Goal: Book appointment/travel/reservation

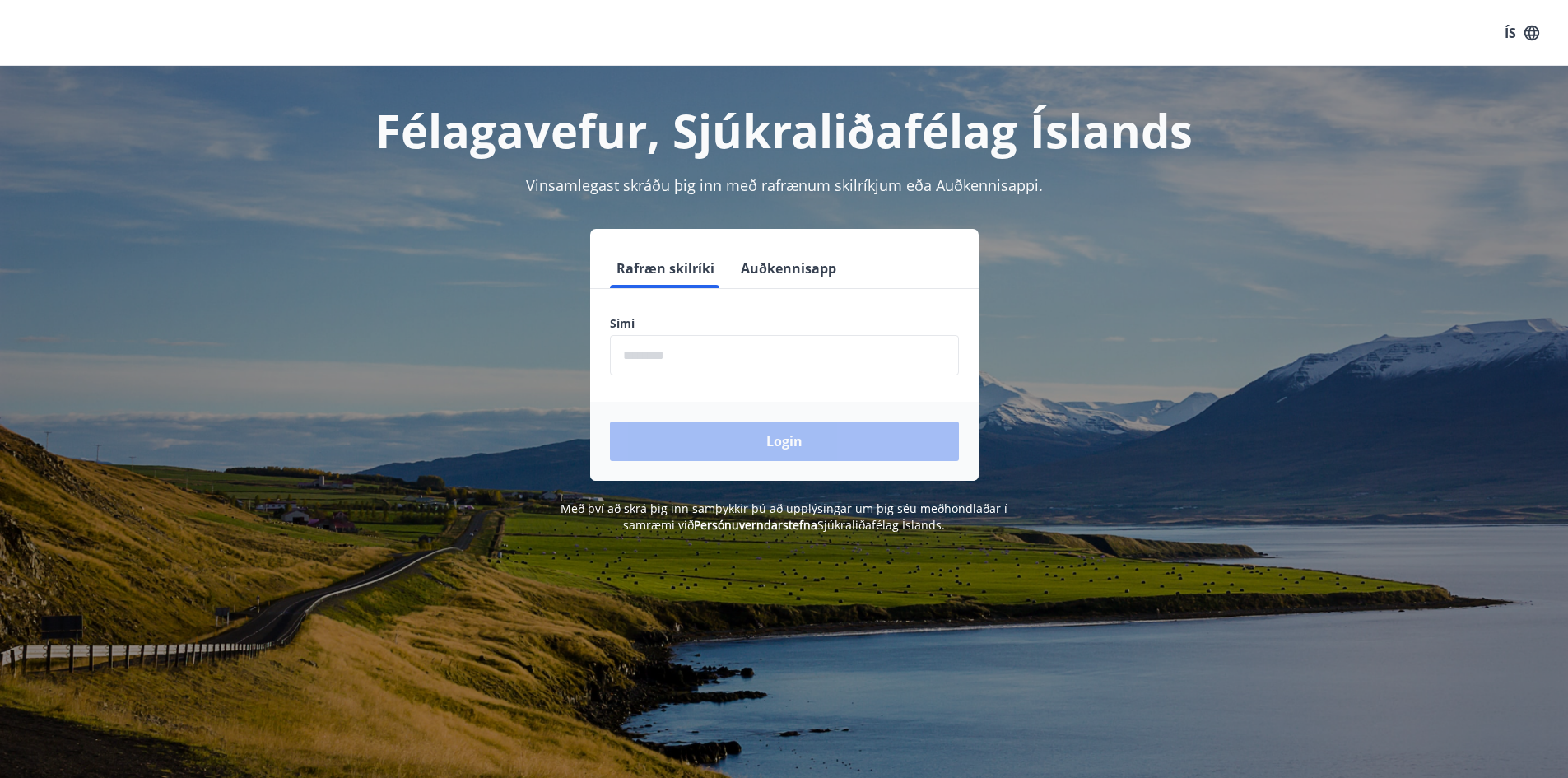
click at [730, 359] on input "phone" at bounding box center [784, 355] width 349 height 41
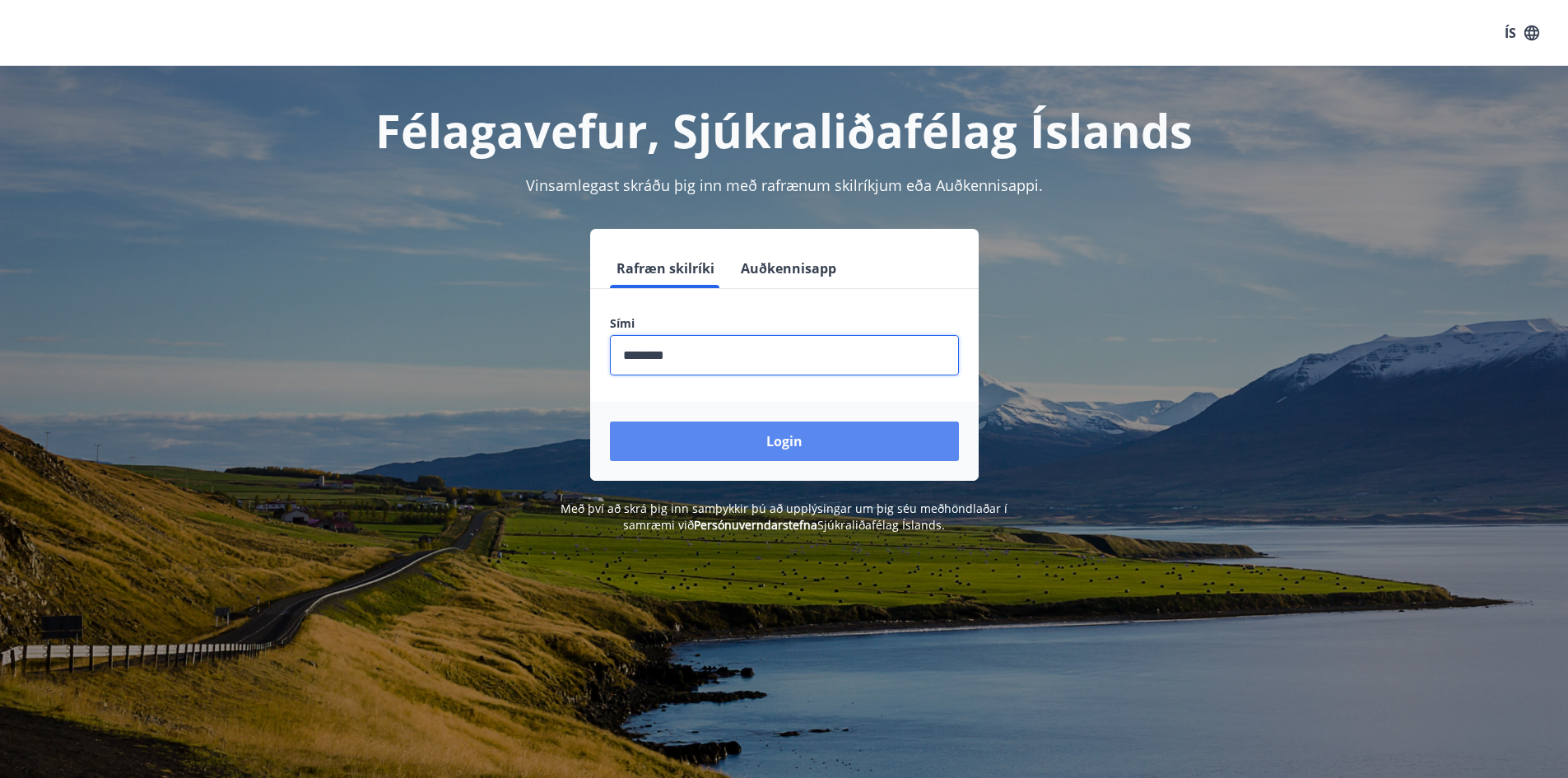
type input "********"
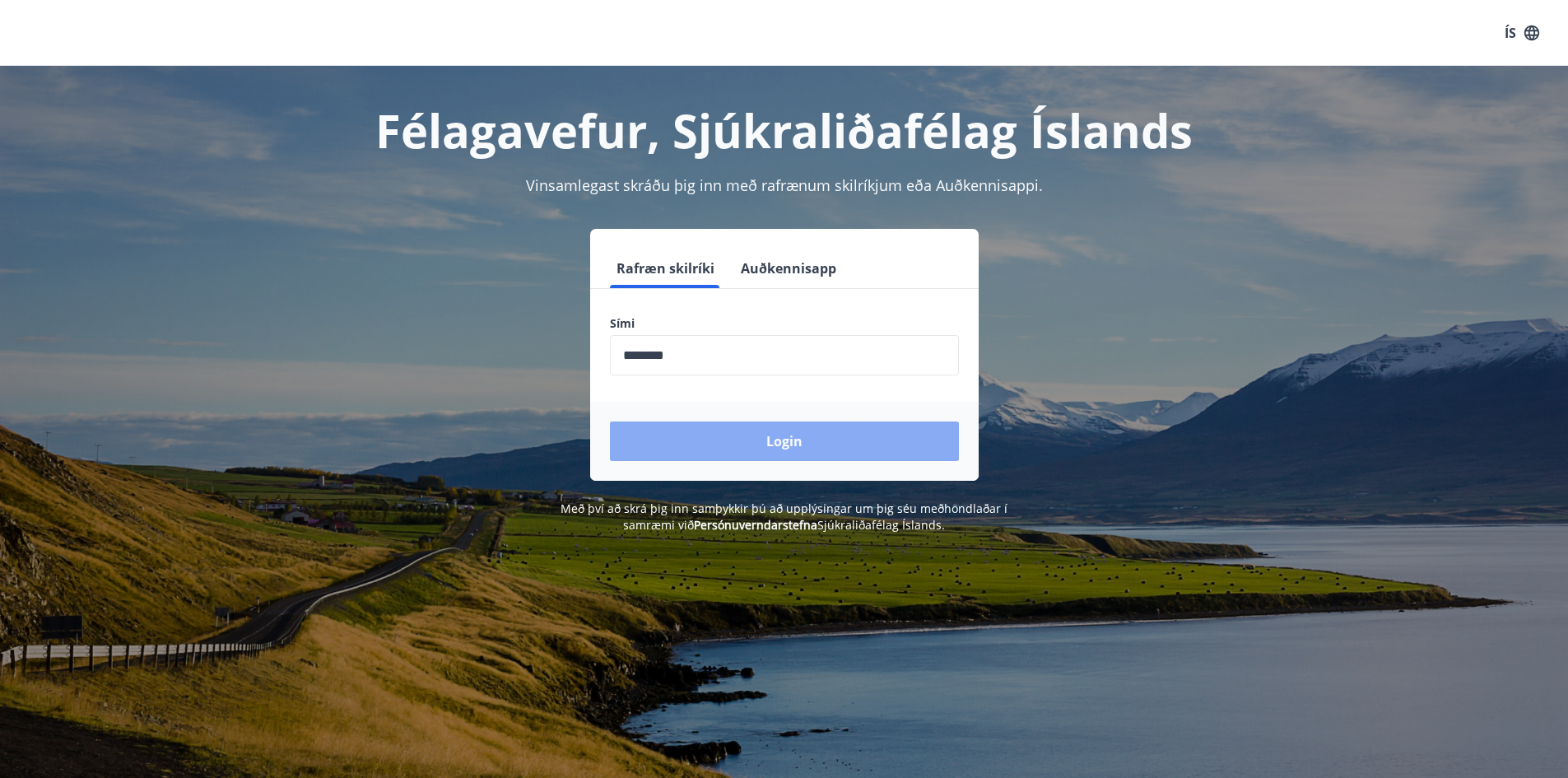
click at [742, 452] on button "Login" at bounding box center [784, 441] width 349 height 40
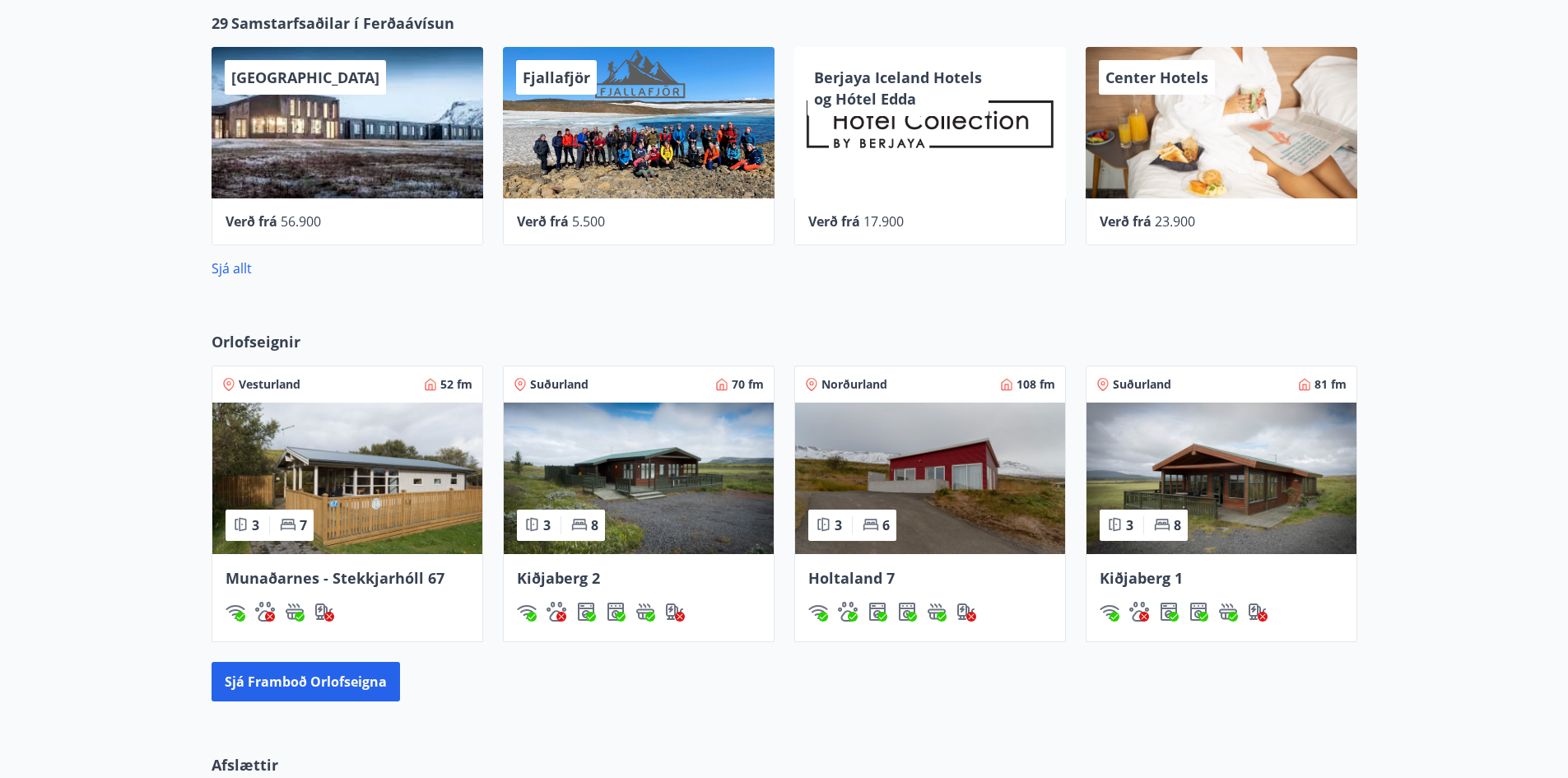
scroll to position [988, 0]
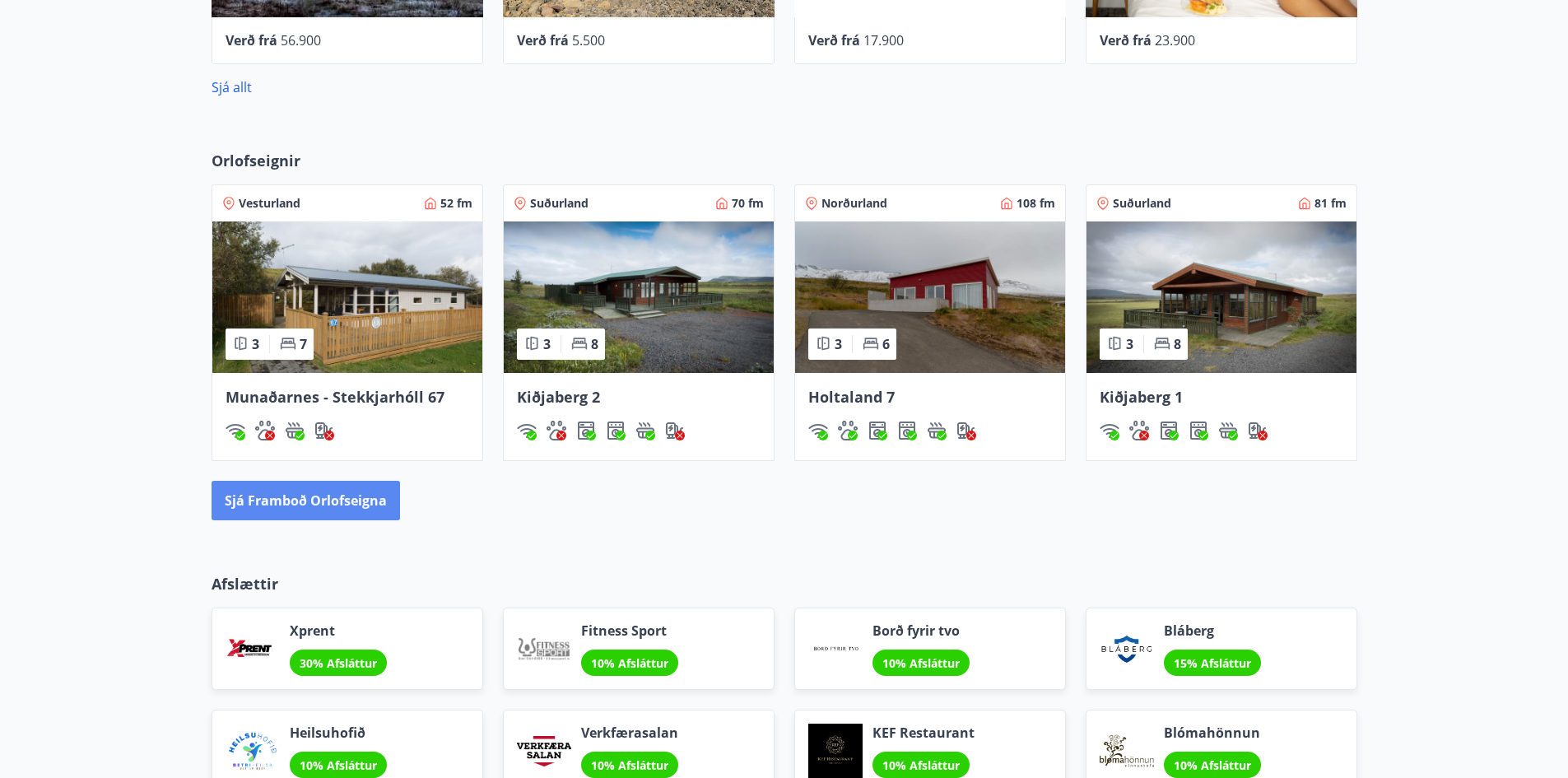
click at [305, 505] on button "Sjá framboð orlofseigna" at bounding box center [305, 500] width 188 height 40
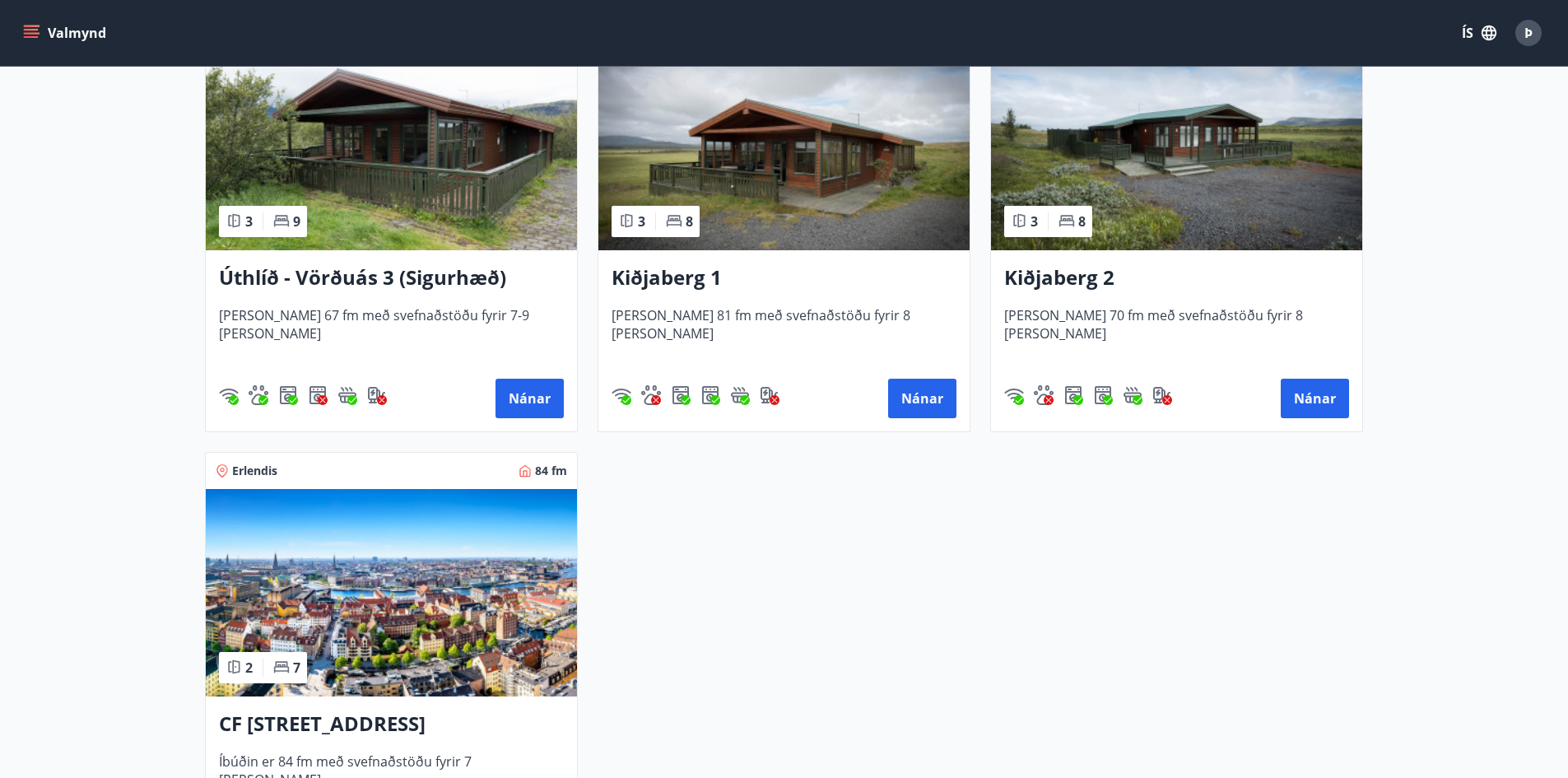
scroll to position [2717, 0]
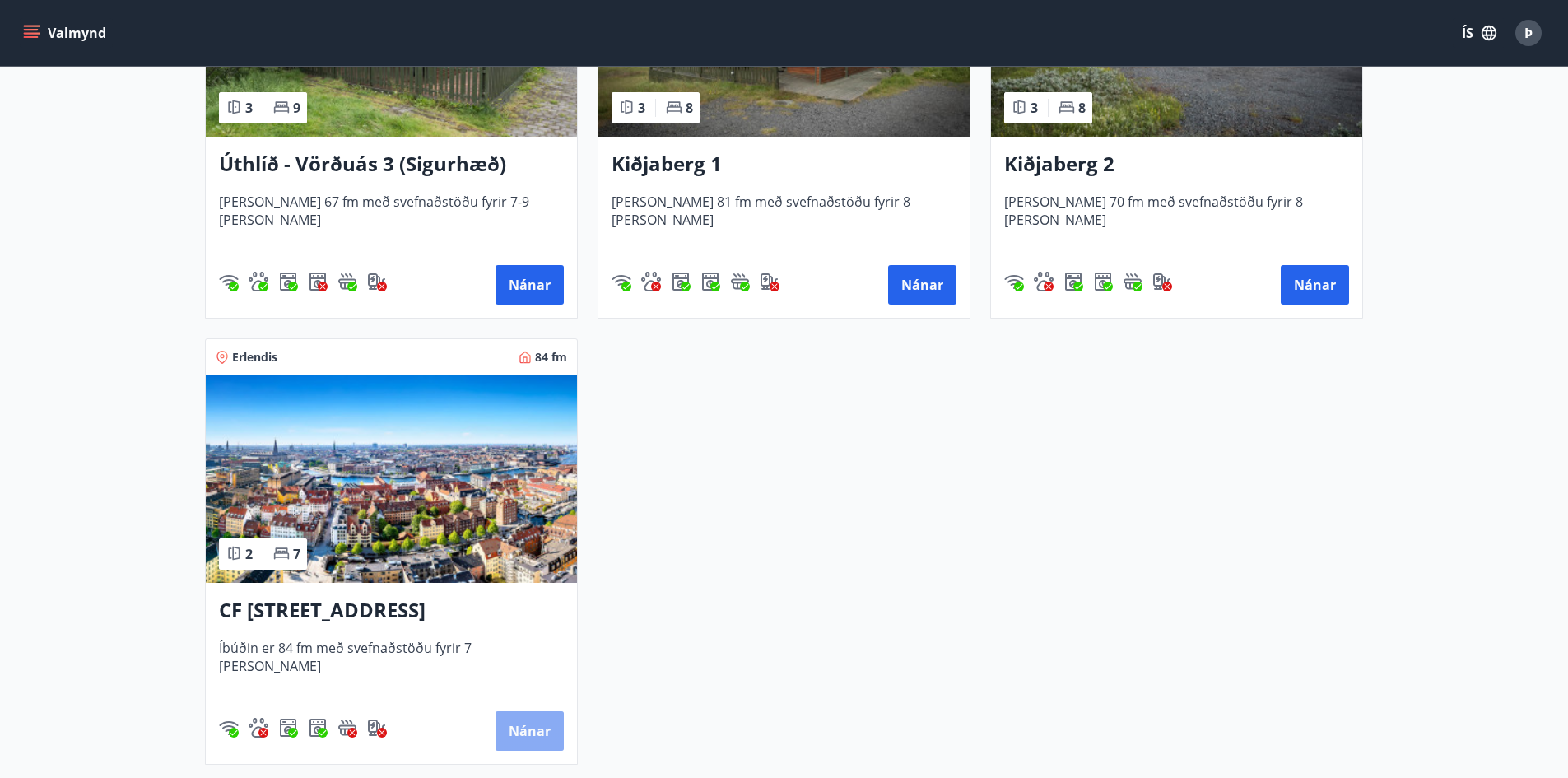
click at [551, 725] on button "Nánar" at bounding box center [530, 731] width 69 height 40
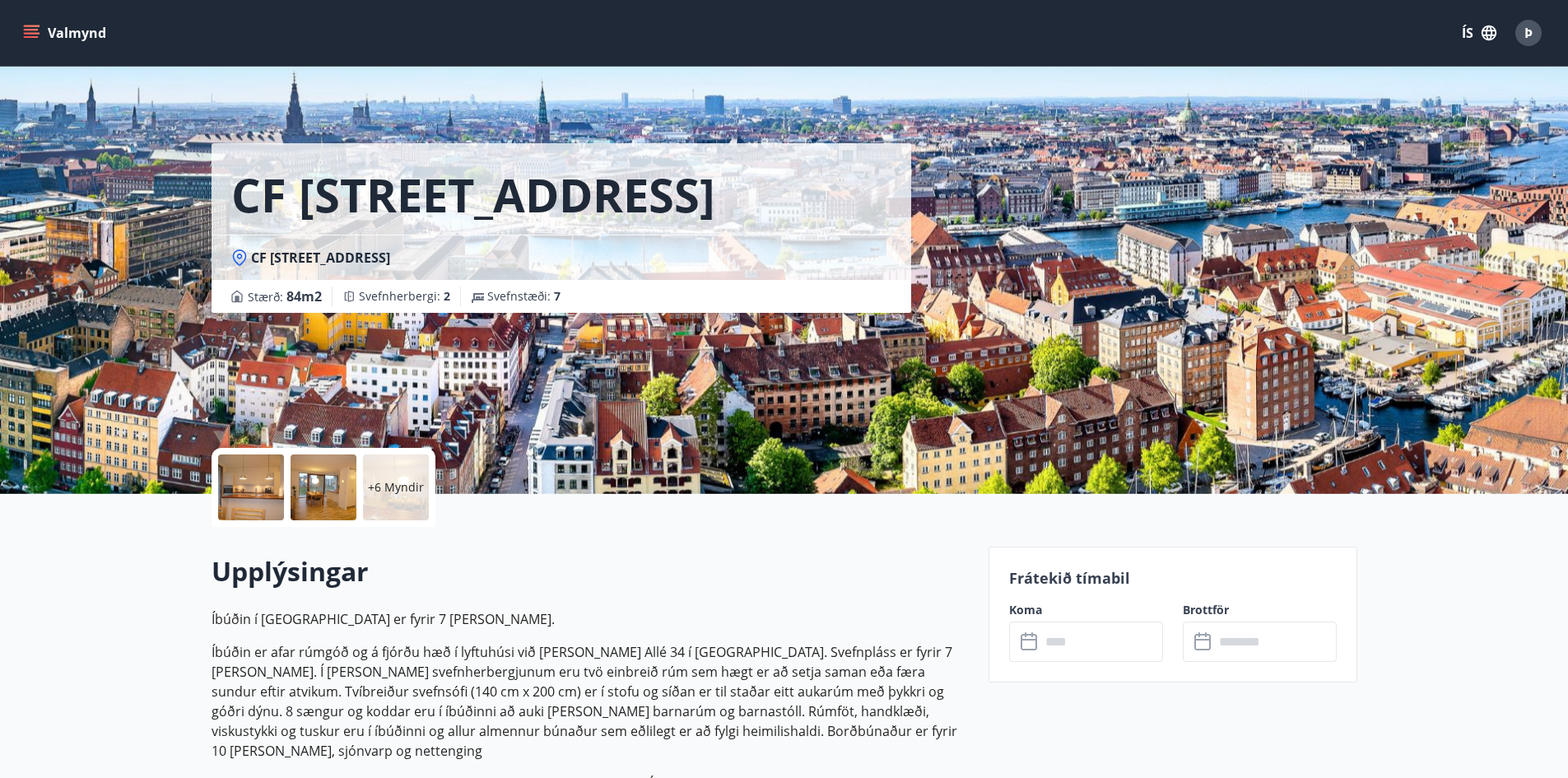
click at [1052, 642] on input "text" at bounding box center [1101, 642] width 123 height 41
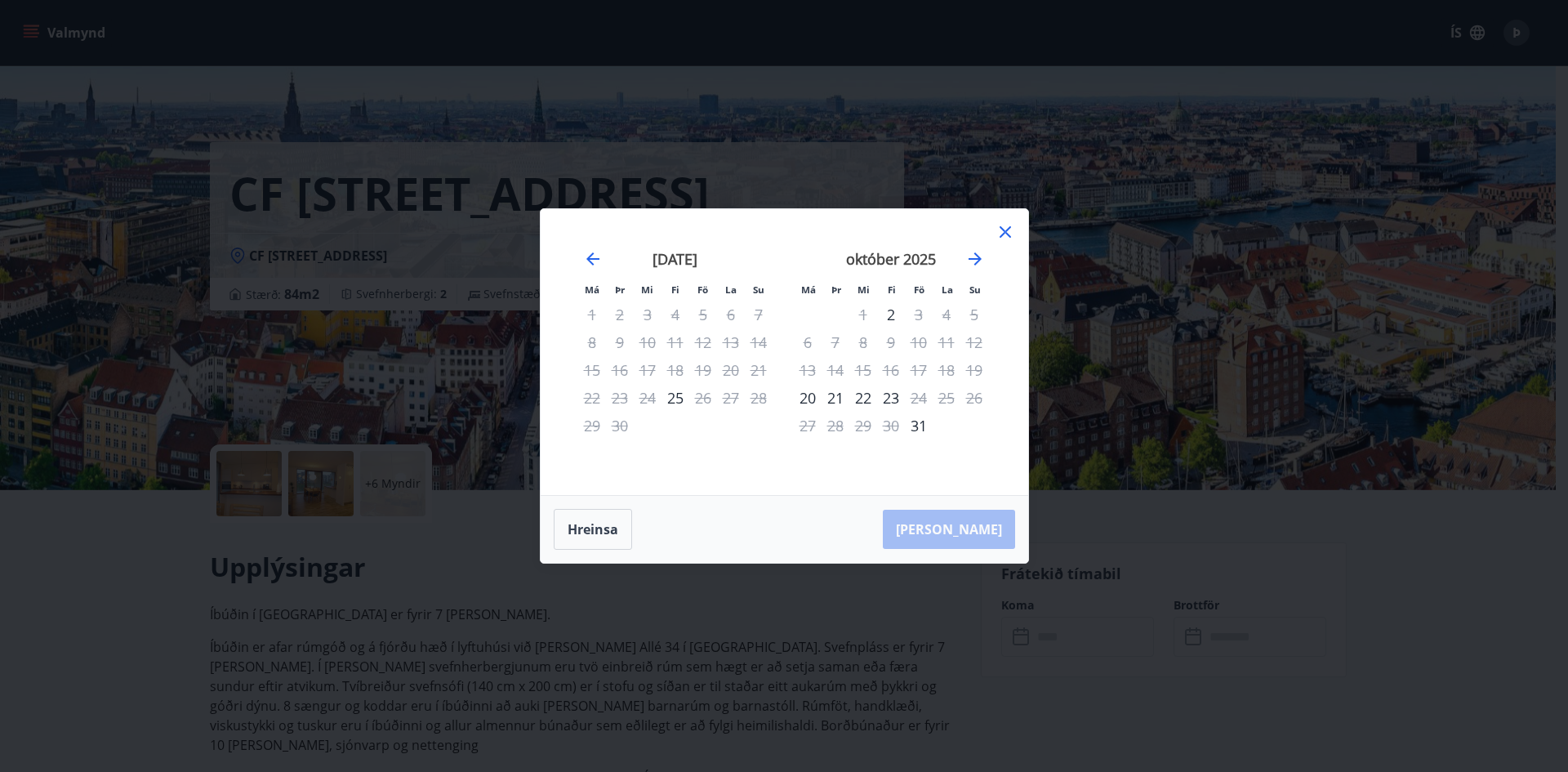
click at [959, 265] on div "október 2025" at bounding box center [890, 264] width 194 height 72
click at [974, 257] on icon "Move forward to switch to the next month." at bounding box center [974, 259] width 19 height 19
click at [1008, 232] on icon at bounding box center [1005, 232] width 19 height 19
